Goal: Task Accomplishment & Management: Manage account settings

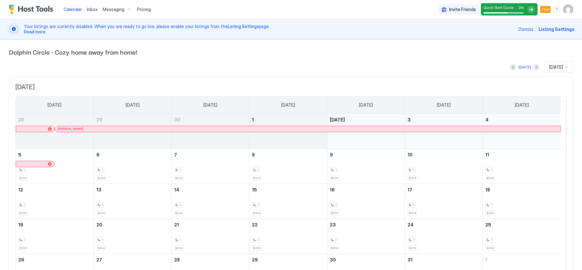
click at [70, 8] on span "Calendar" at bounding box center [73, 9] width 18 height 5
click at [119, 10] on span "Messaging" at bounding box center [114, 10] width 22 height 6
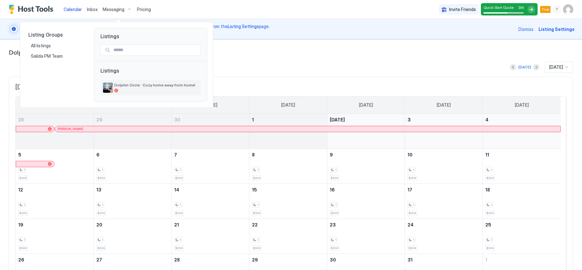
click at [140, 85] on span "Dolphin Circle · Cozy home away from home!" at bounding box center [156, 84] width 84 height 5
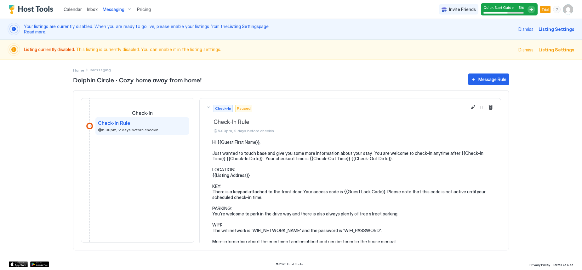
click at [77, 9] on span "Calendar" at bounding box center [73, 9] width 18 height 5
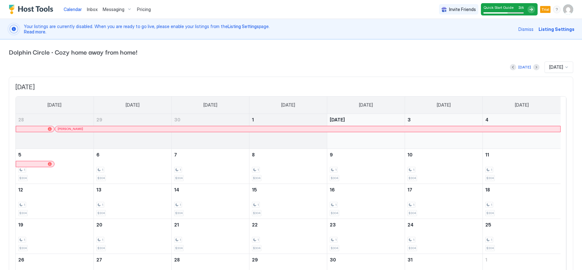
click at [563, 12] on img "User profile" at bounding box center [568, 9] width 10 height 10
click at [433, 48] on div at bounding box center [291, 135] width 582 height 270
click at [565, 9] on img "User profile" at bounding box center [568, 9] width 10 height 10
click at [503, 37] on span "Settings" at bounding box center [505, 35] width 17 height 6
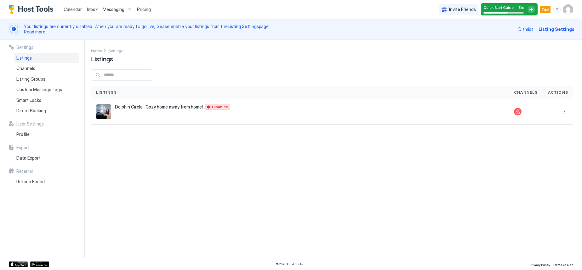
click at [567, 9] on img "User profile" at bounding box center [568, 9] width 10 height 10
click at [389, 68] on div at bounding box center [291, 135] width 582 height 270
click at [569, 9] on img "User profile" at bounding box center [568, 9] width 10 height 10
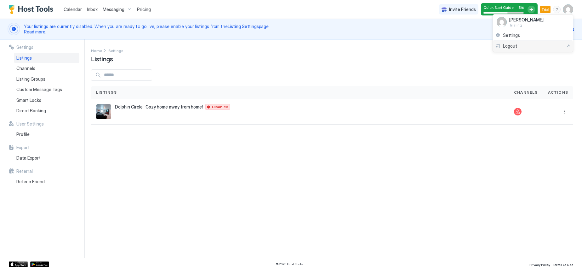
click at [521, 47] on div "Logout" at bounding box center [532, 46] width 75 height 6
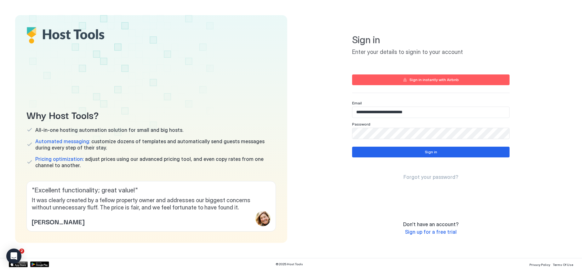
click at [428, 111] on input "**********" at bounding box center [430, 112] width 157 height 11
type input "**********"
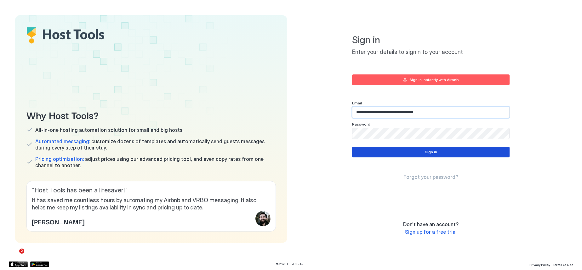
click at [425, 151] on div "Sign in" at bounding box center [431, 152] width 12 height 6
